Goal: Find contact information: Find contact information

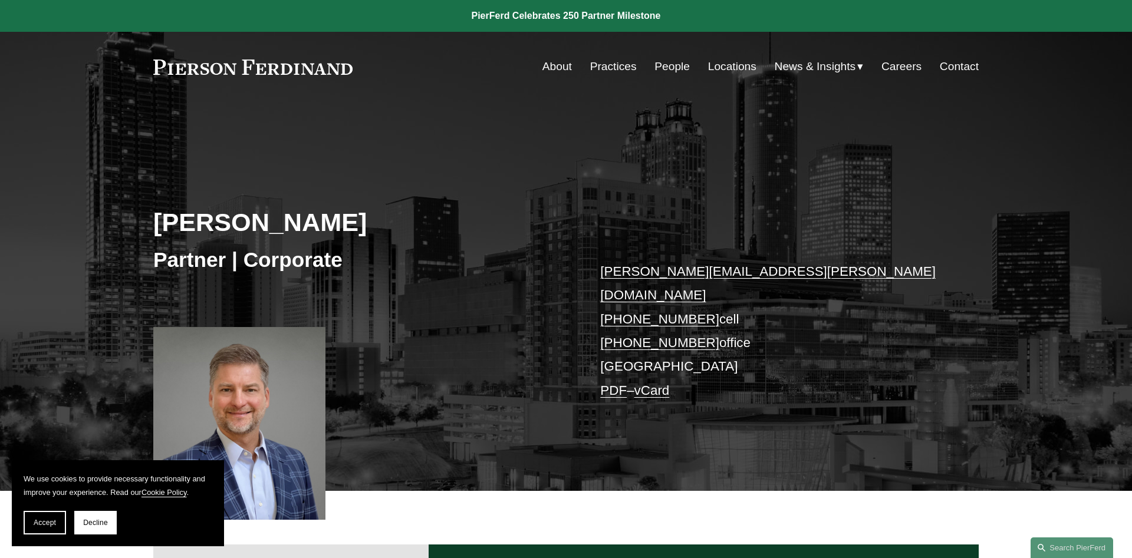
click at [694, 272] on link "damon.goode@pierferd.com" at bounding box center [767, 283] width 335 height 38
click at [723, 67] on link "Locations" at bounding box center [732, 66] width 48 height 22
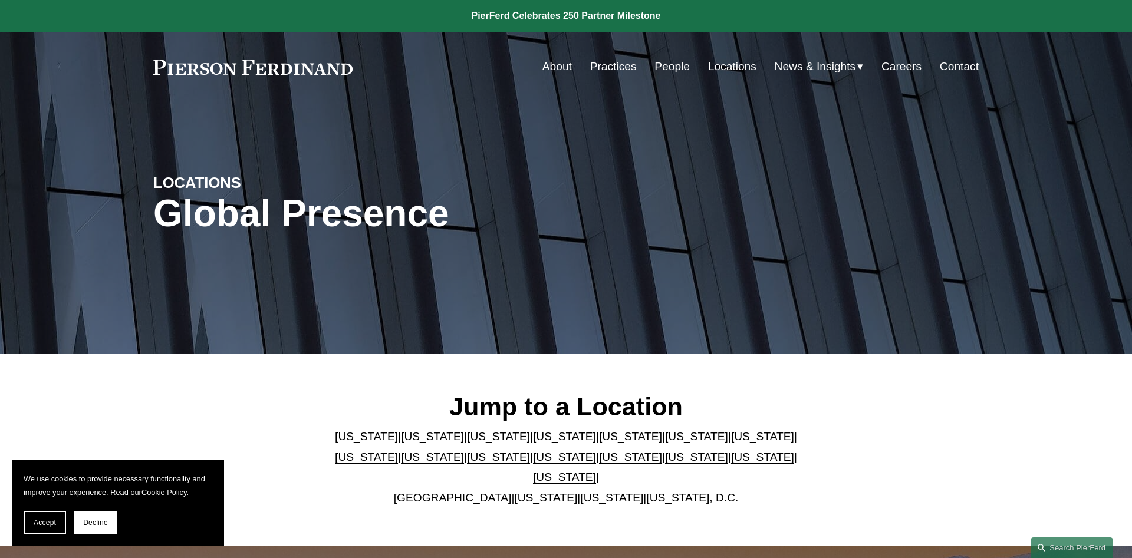
click at [665, 443] on link "[US_STATE]" at bounding box center [696, 436] width 63 height 12
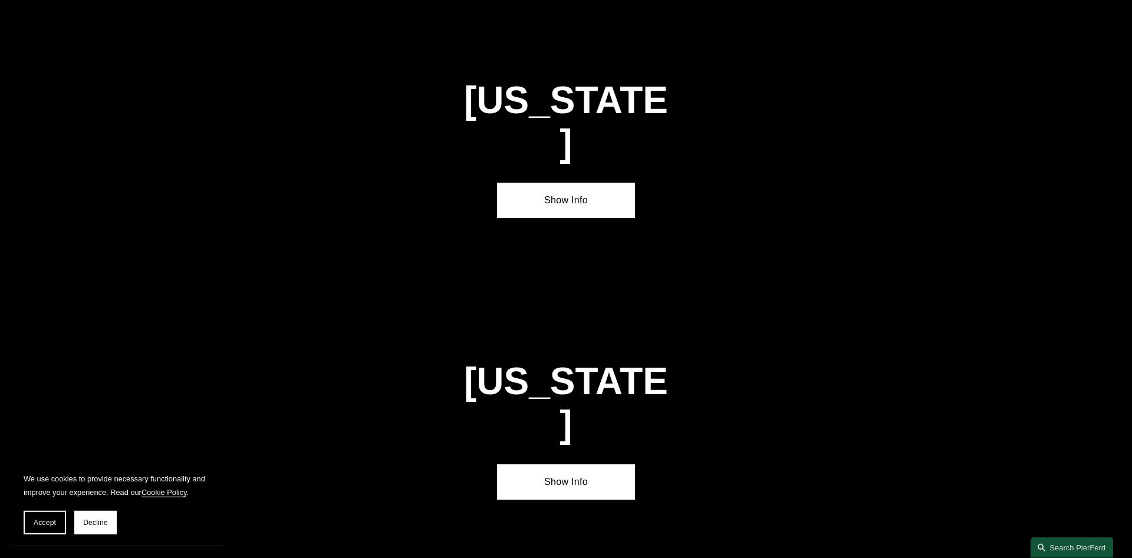
scroll to position [1780, 0]
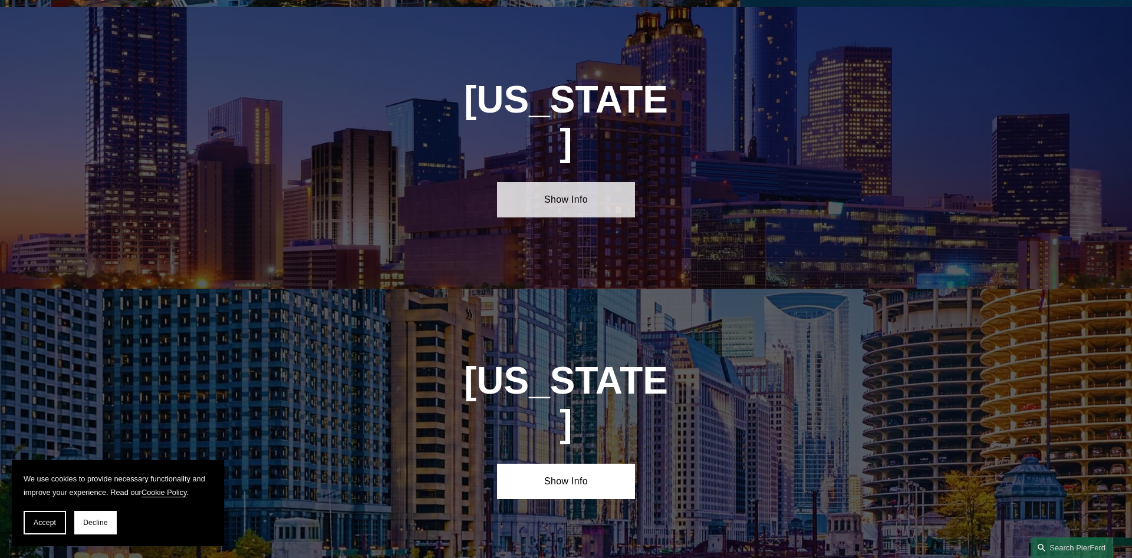
click at [561, 182] on link "Show Info" at bounding box center [565, 199] width 137 height 35
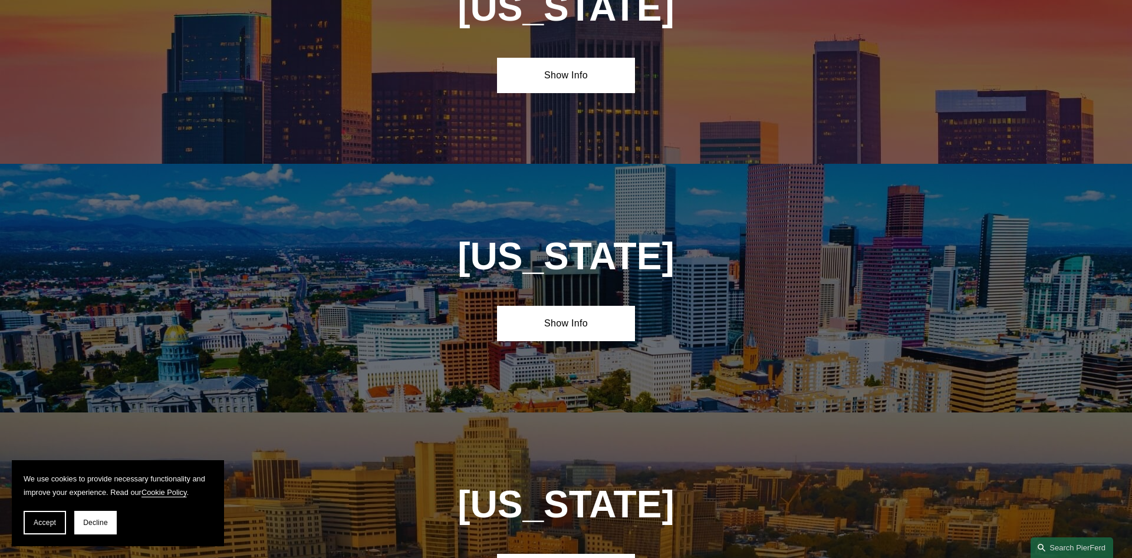
scroll to position [578, 0]
